Goal: Obtain resource: Download file/media

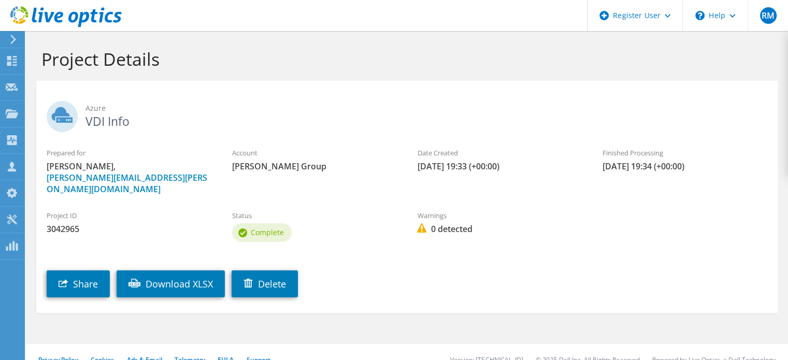
scroll to position [15, 0]
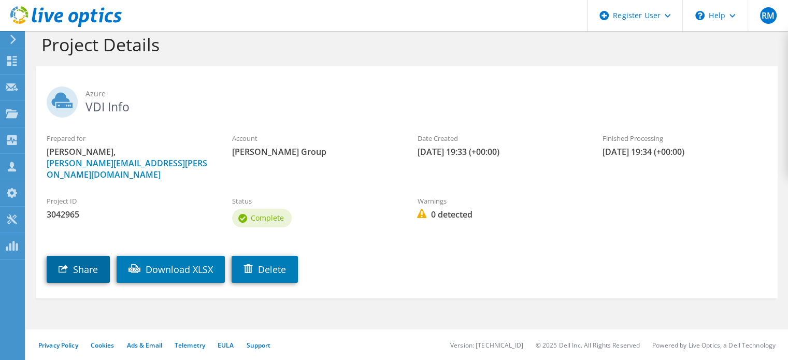
click at [76, 268] on link "Share" at bounding box center [78, 269] width 63 height 27
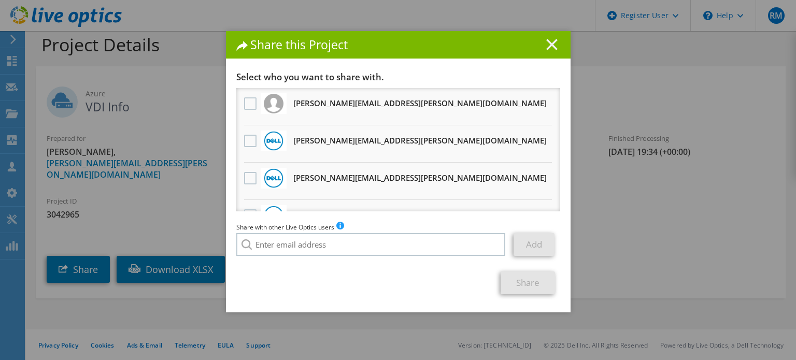
click at [550, 44] on icon at bounding box center [551, 44] width 11 height 11
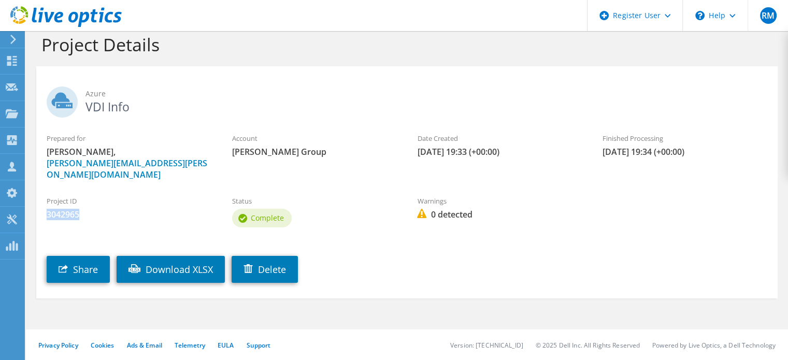
drag, startPoint x: 79, startPoint y: 220, endPoint x: 48, endPoint y: 217, distance: 31.8
click at [48, 217] on div "Project ID 3042965" at bounding box center [129, 208] width 186 height 35
copy span "3042965"
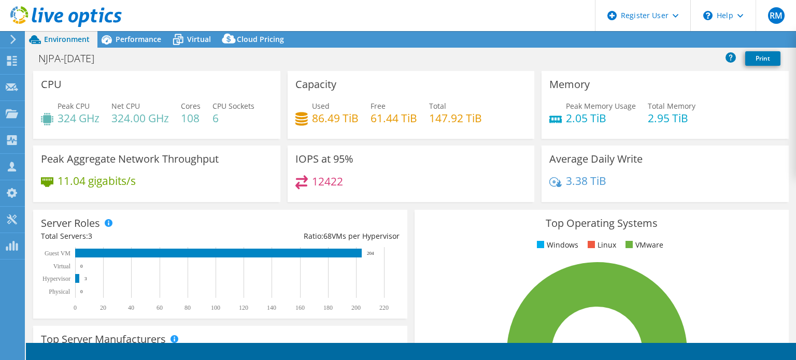
select select "USD"
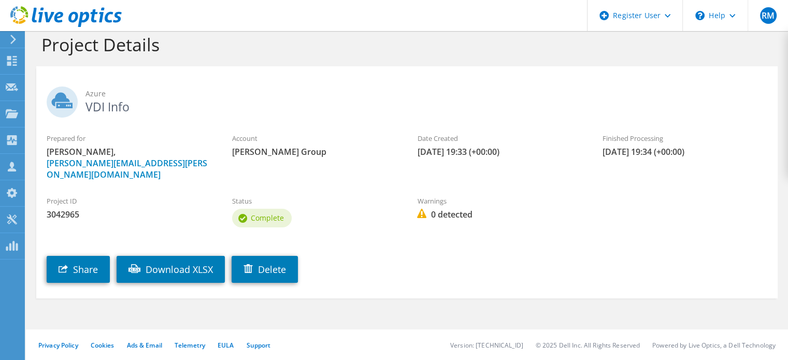
scroll to position [15, 0]
click at [172, 274] on link "Download XLSX" at bounding box center [171, 269] width 108 height 27
click at [381, 94] on span "Azure" at bounding box center [427, 93] width 682 height 11
click at [365, 23] on header "RM Dell User Ryann Mannan Ryann.Mannan@dell.com Dell My Profile Log Out \n Help…" at bounding box center [394, 15] width 788 height 31
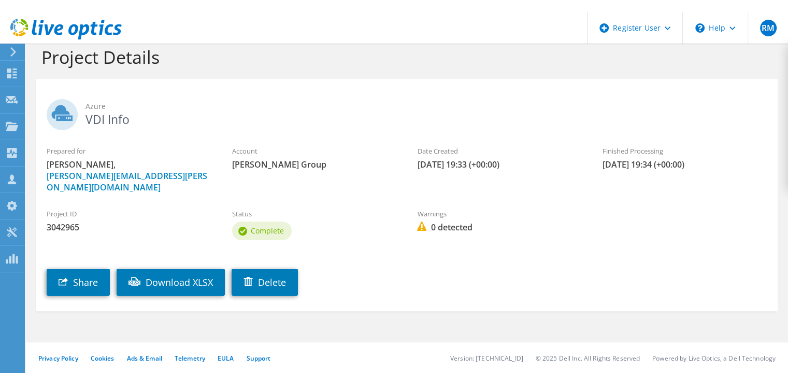
scroll to position [0, 0]
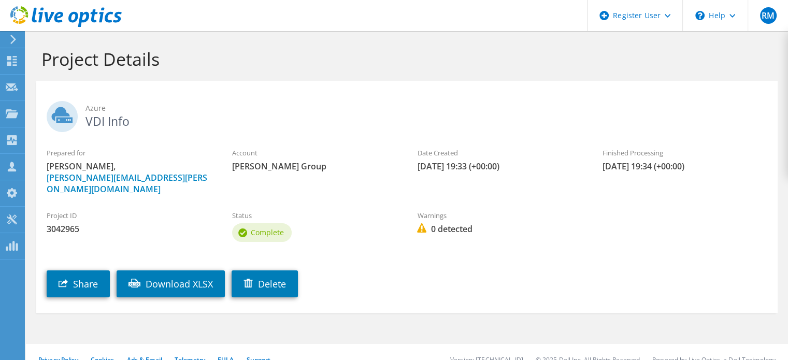
click at [316, 37] on div "Project Details" at bounding box center [407, 56] width 752 height 50
drag, startPoint x: 382, startPoint y: 27, endPoint x: 332, endPoint y: 30, distance: 50.3
click at [332, 30] on header "RM Dell User Ryann Mannan Ryann.Mannan@dell.com Dell My Profile Log Out \n Help…" at bounding box center [394, 15] width 788 height 31
click at [371, 96] on div "Azure VDI Info" at bounding box center [407, 114] width 742 height 56
